Goal: Task Accomplishment & Management: Use online tool/utility

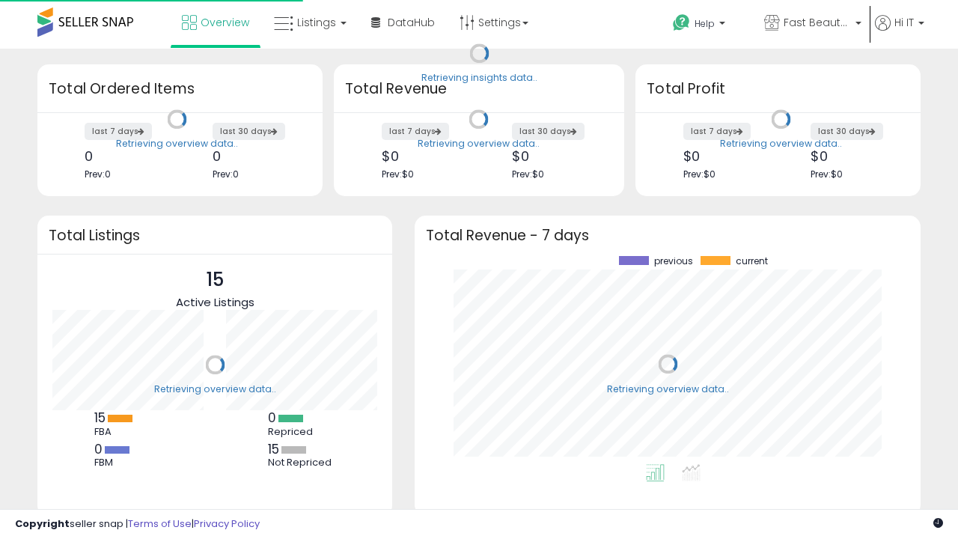
scroll to position [208, 476]
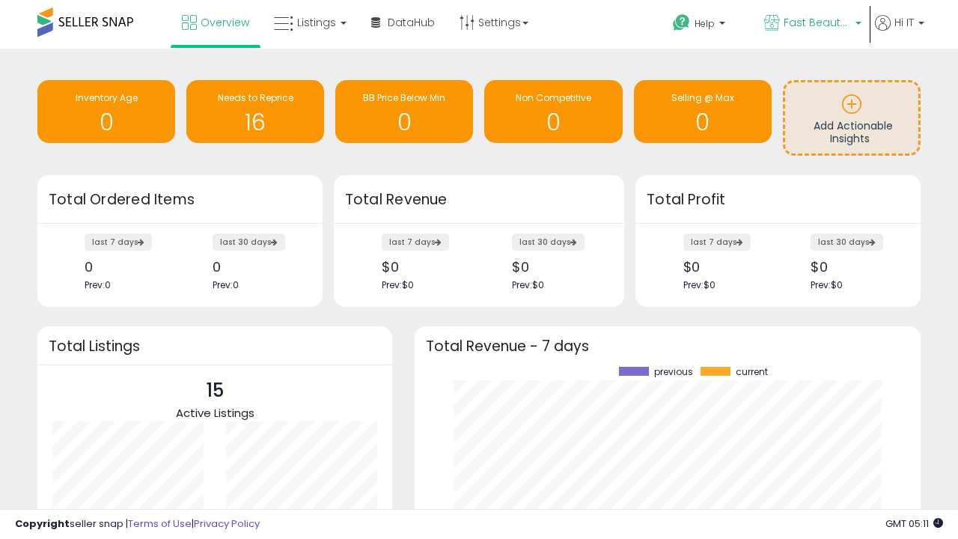
click at [811, 24] on span "Fast Beauty ([GEOGRAPHIC_DATA])" at bounding box center [817, 22] width 67 height 15
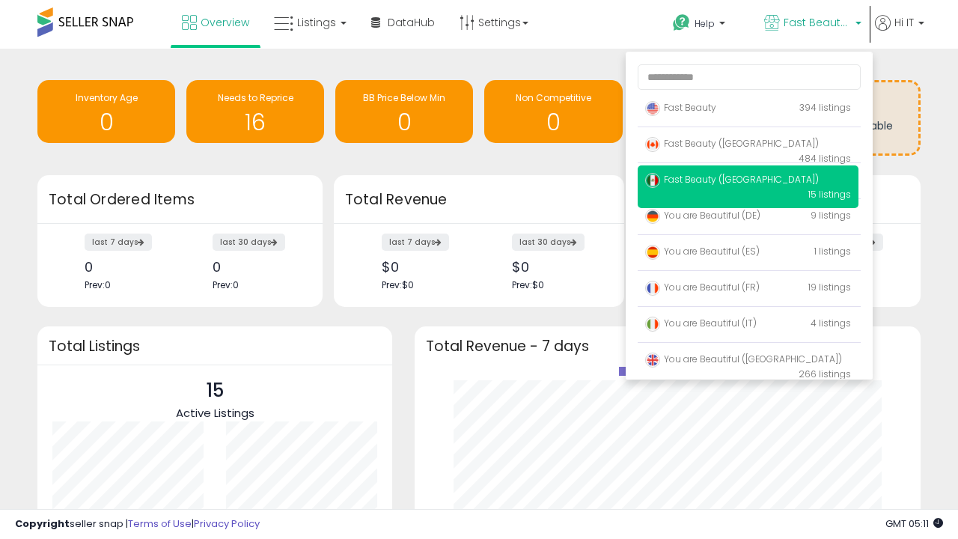
click at [748, 182] on span "Fast Beauty ([GEOGRAPHIC_DATA])" at bounding box center [732, 179] width 174 height 13
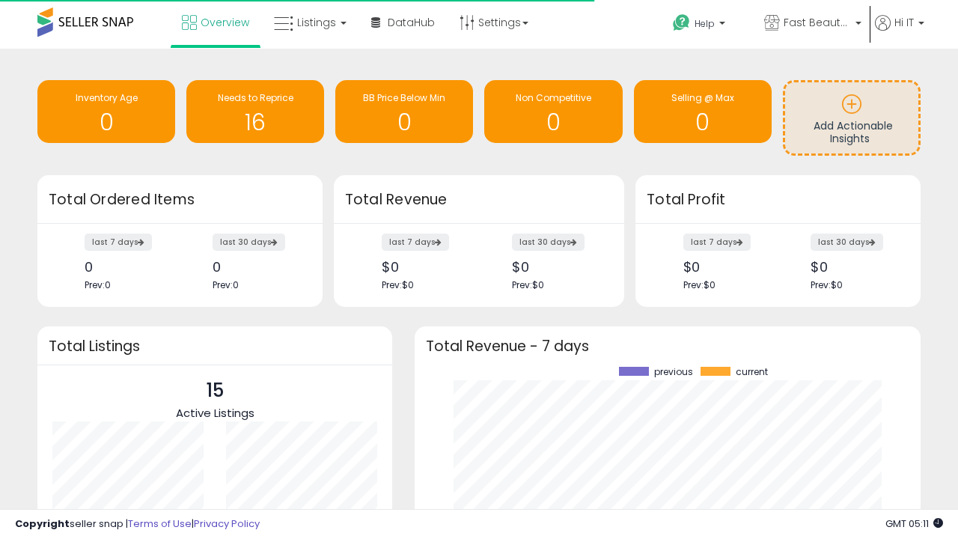
scroll to position [208, 476]
click at [308, 22] on span "Listings" at bounding box center [316, 22] width 39 height 15
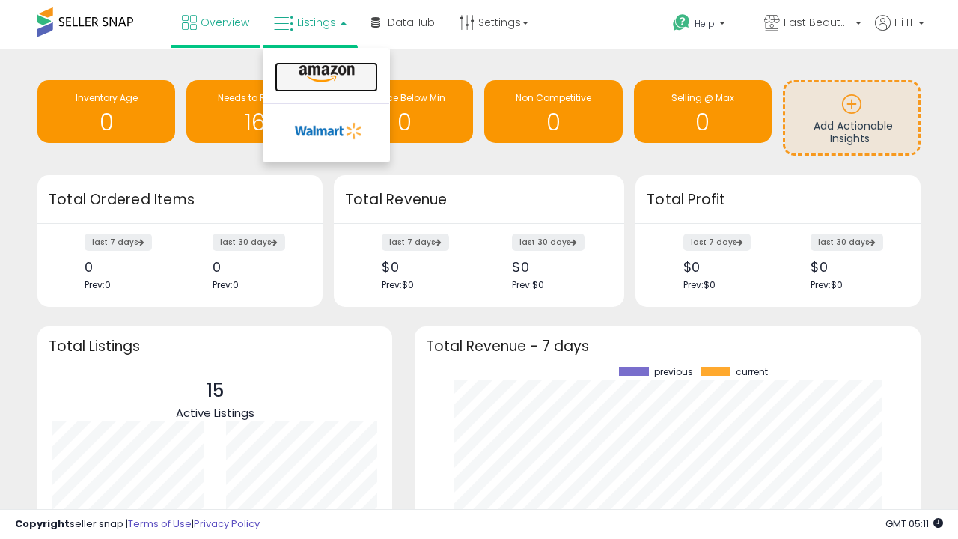
click at [325, 74] on icon at bounding box center [326, 73] width 65 height 19
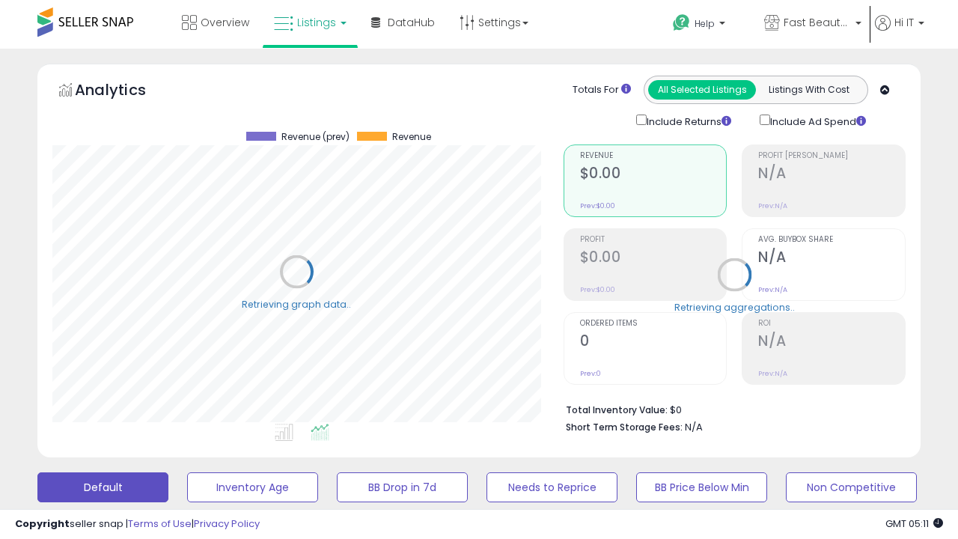
scroll to position [290, 0]
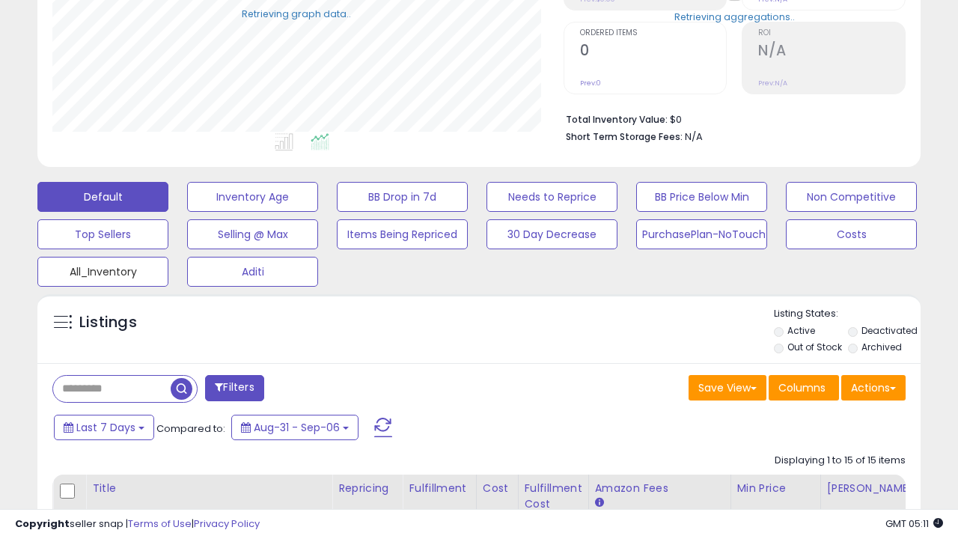
click at [103, 269] on button "All_Inventory" at bounding box center [102, 272] width 131 height 30
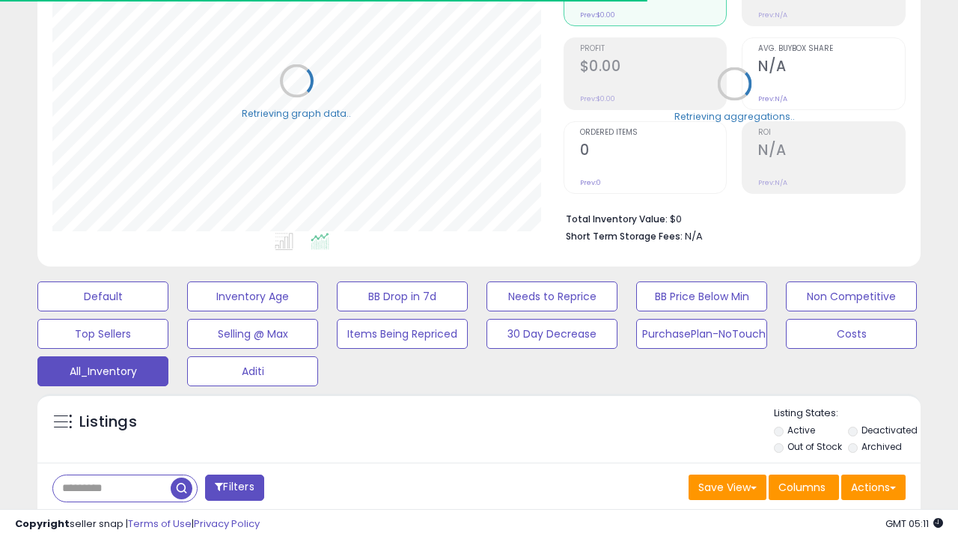
scroll to position [416, 0]
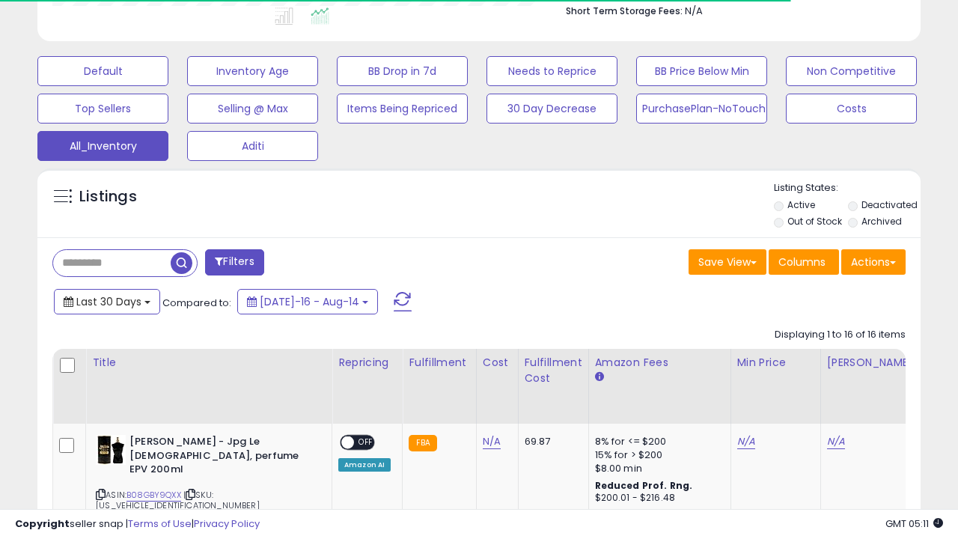
click at [95, 294] on span "Last 30 Days" at bounding box center [108, 301] width 65 height 15
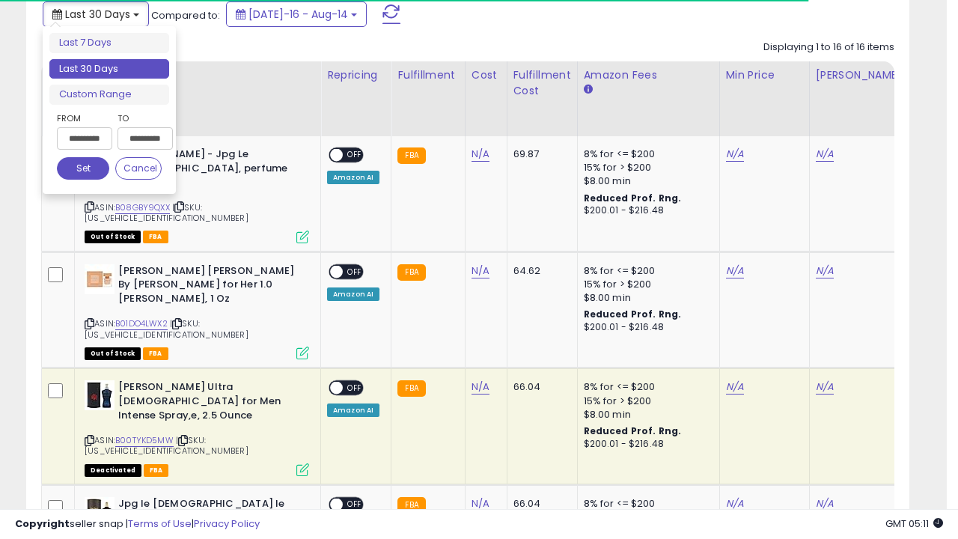
scroll to position [307, 511]
click at [109, 69] on li "Last 30 Days" at bounding box center [109, 69] width 120 height 20
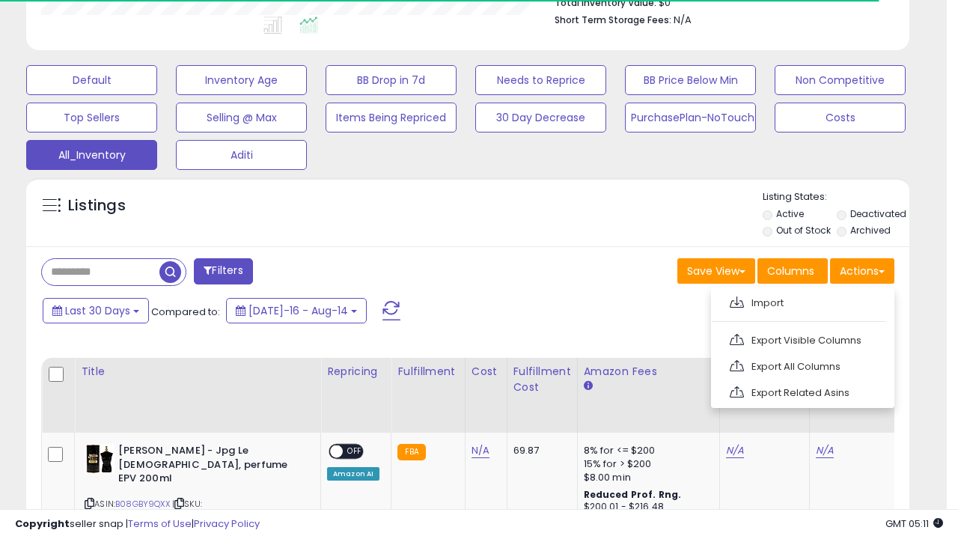
click at [801, 365] on link "Export All Columns" at bounding box center [801, 366] width 164 height 23
